Goal: Information Seeking & Learning: Learn about a topic

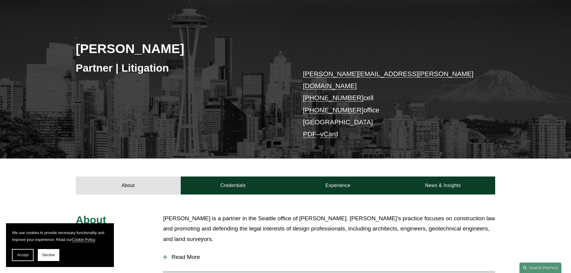
scroll to position [210, 0]
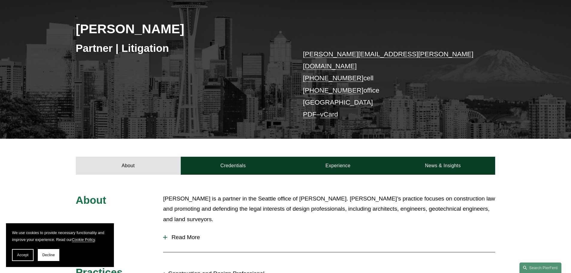
scroll to position [90, 0]
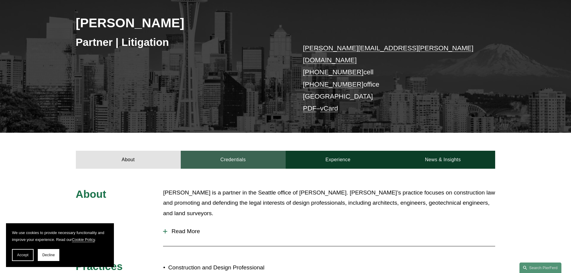
click at [233, 151] on link "Credentials" at bounding box center [233, 160] width 105 height 18
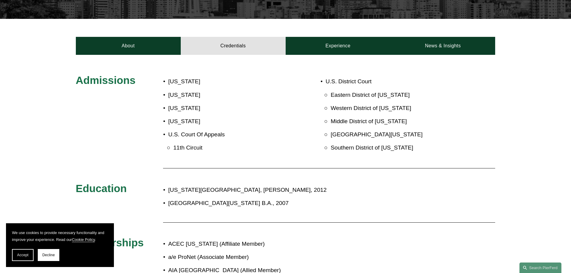
scroll to position [210, 0]
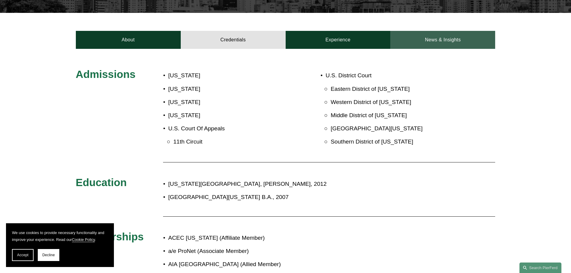
click at [458, 31] on link "News & Insights" at bounding box center [442, 40] width 105 height 18
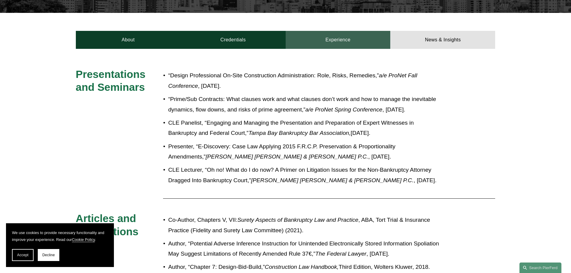
click at [338, 31] on link "Experience" at bounding box center [338, 40] width 105 height 18
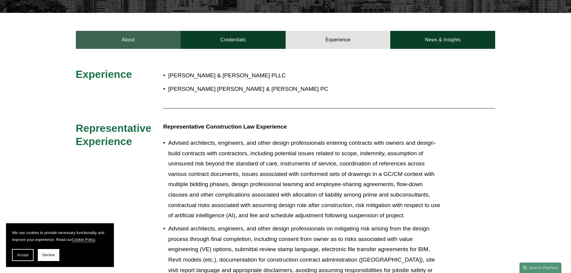
click at [141, 33] on link "About" at bounding box center [128, 40] width 105 height 18
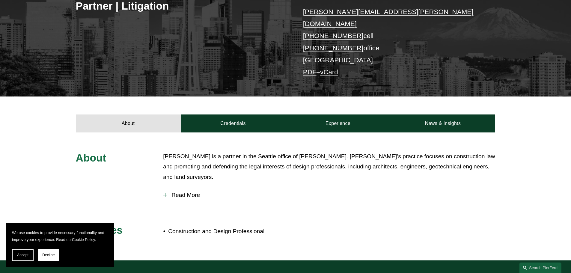
scroll to position [212, 0]
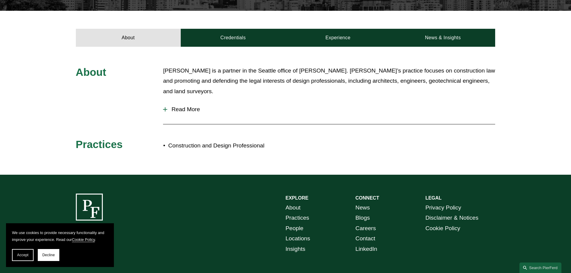
click at [172, 106] on span "Read More" at bounding box center [331, 109] width 328 height 7
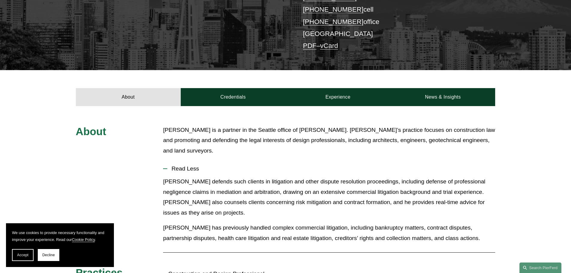
scroll to position [152, 0]
